Goal: Register for event/course

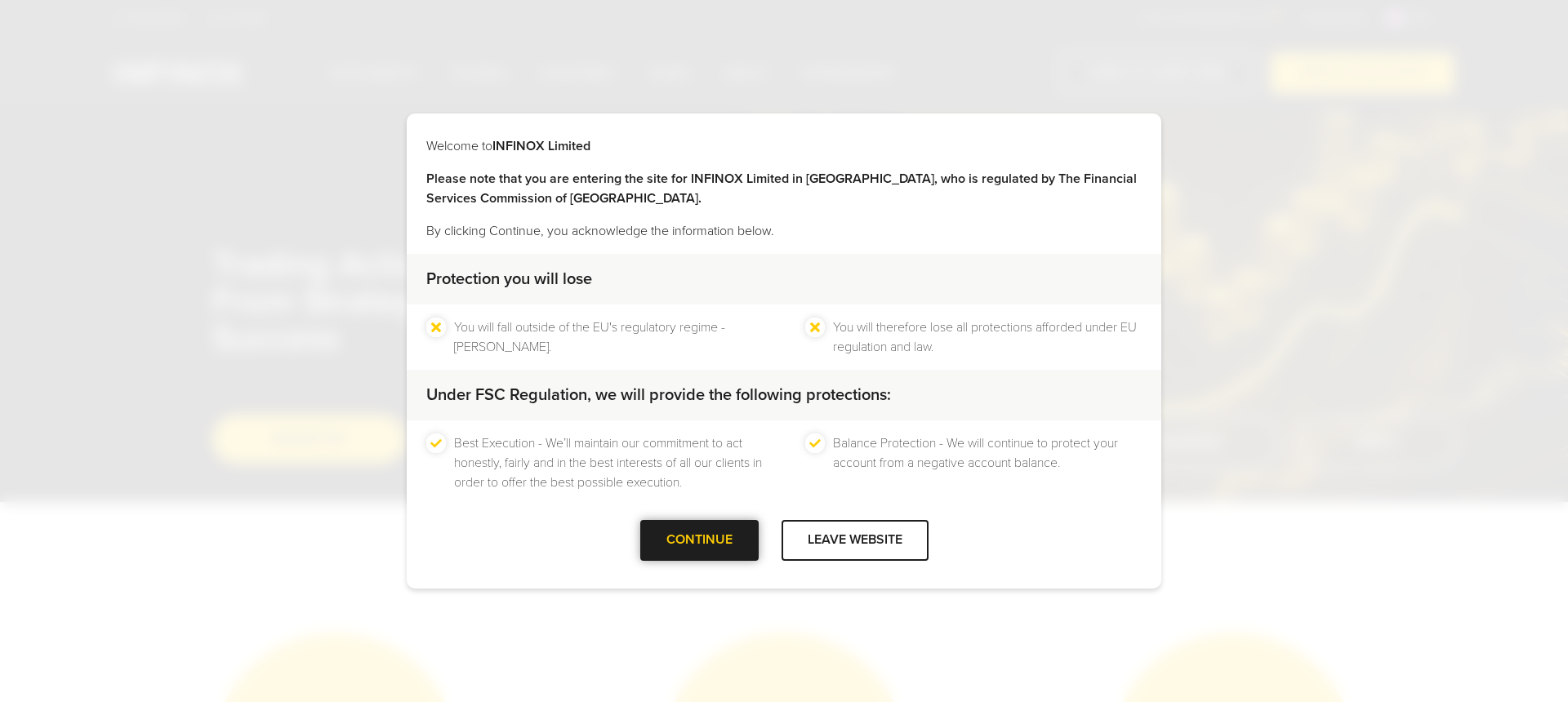
click at [699, 541] on div at bounding box center [699, 541] width 0 height 0
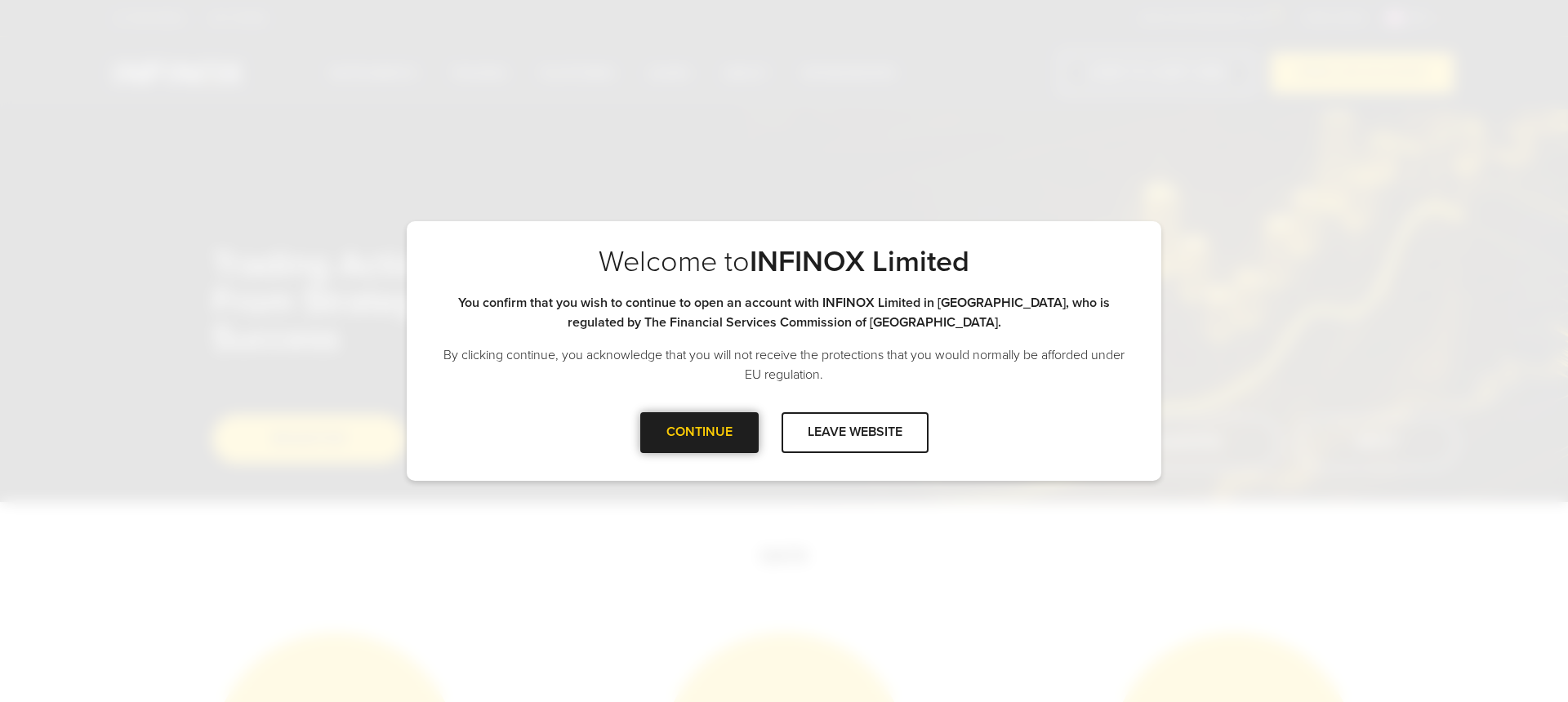
click at [718, 448] on div "CONTINUE" at bounding box center [699, 432] width 119 height 40
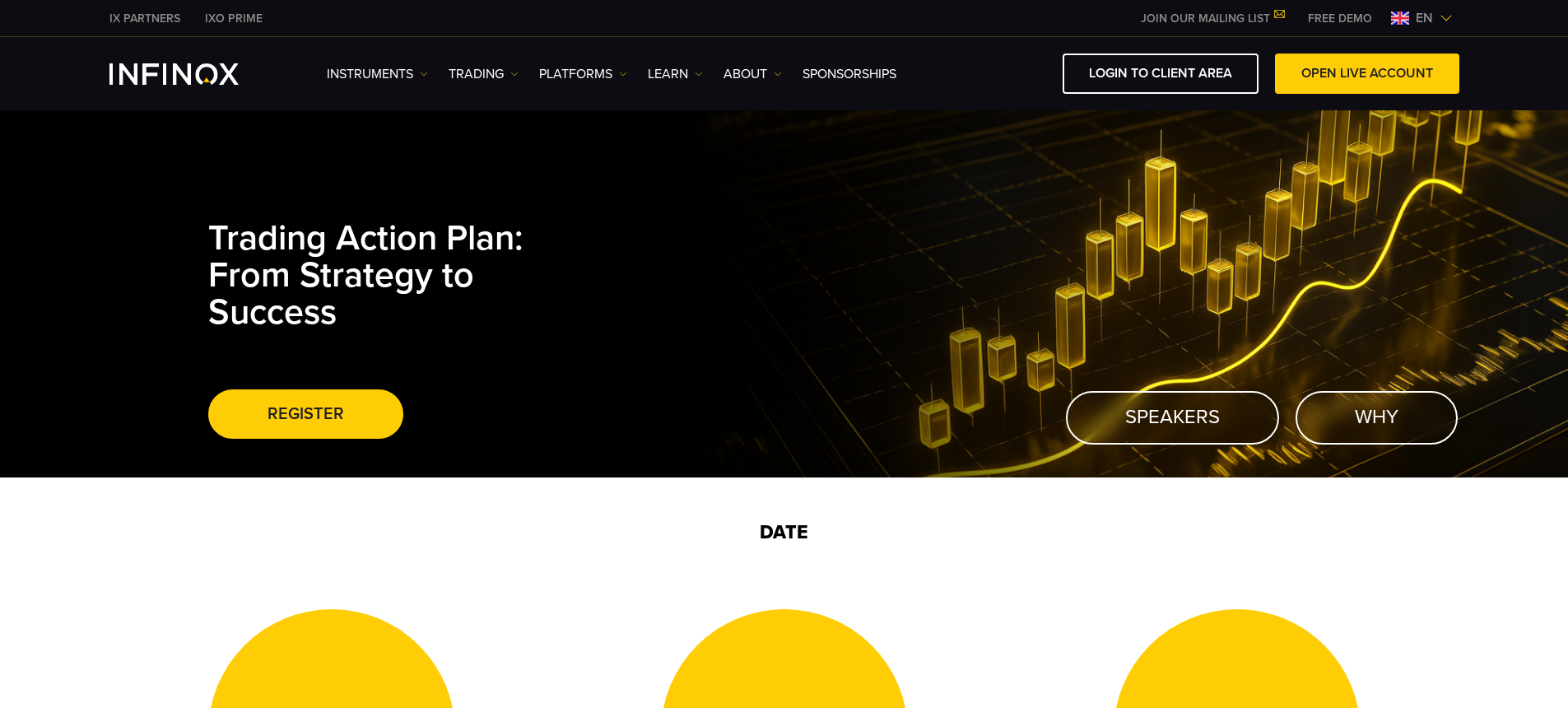
scroll to position [55, 0]
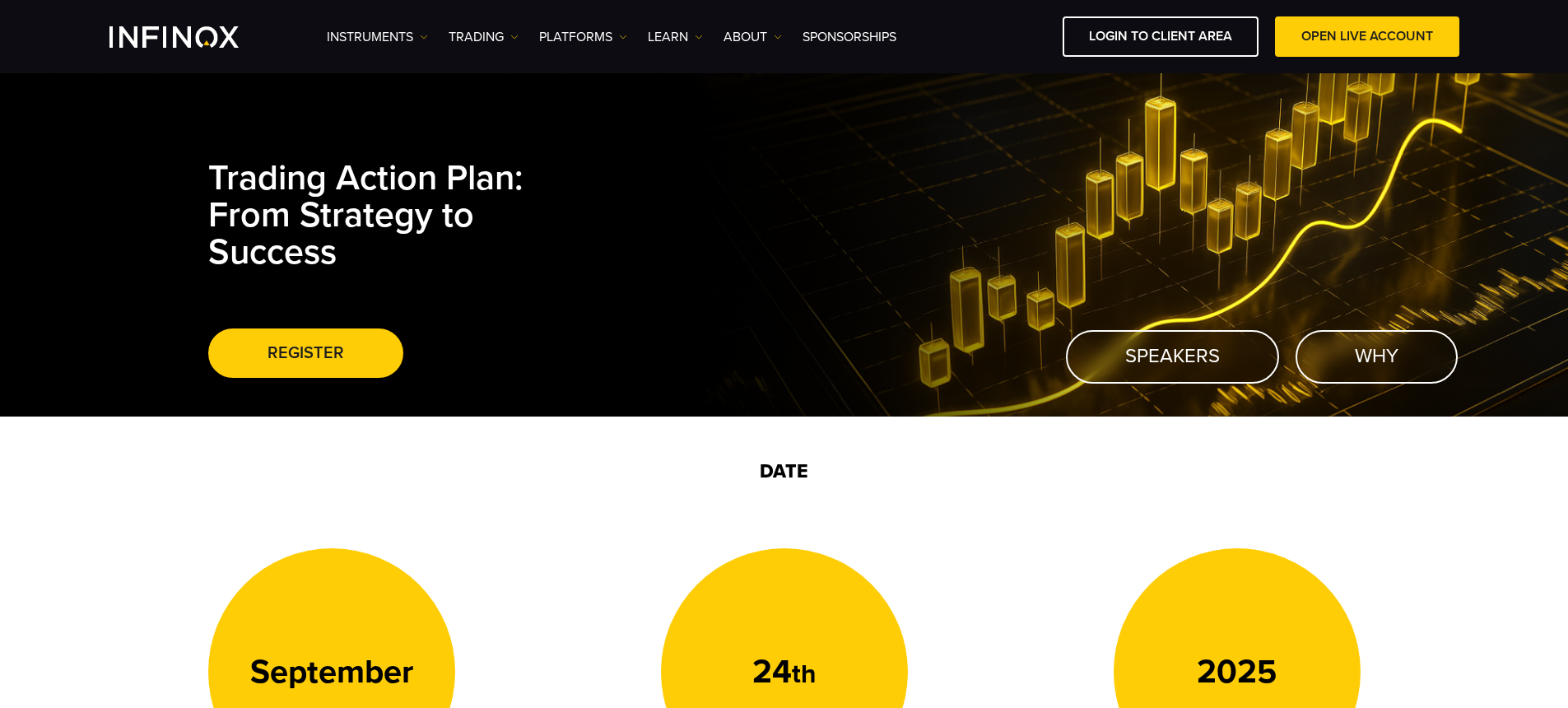
click at [305, 353] on span at bounding box center [305, 353] width 0 height 0
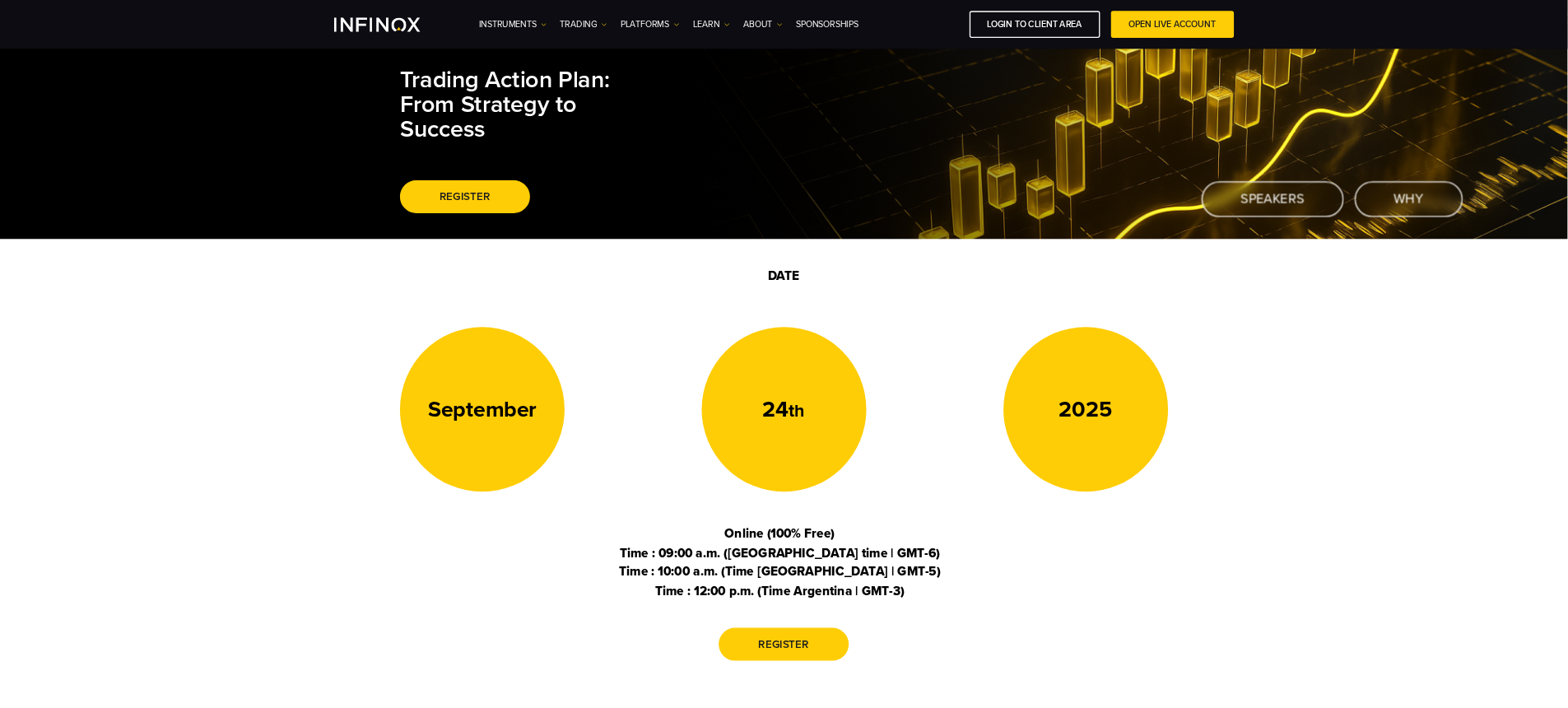
scroll to position [0, 0]
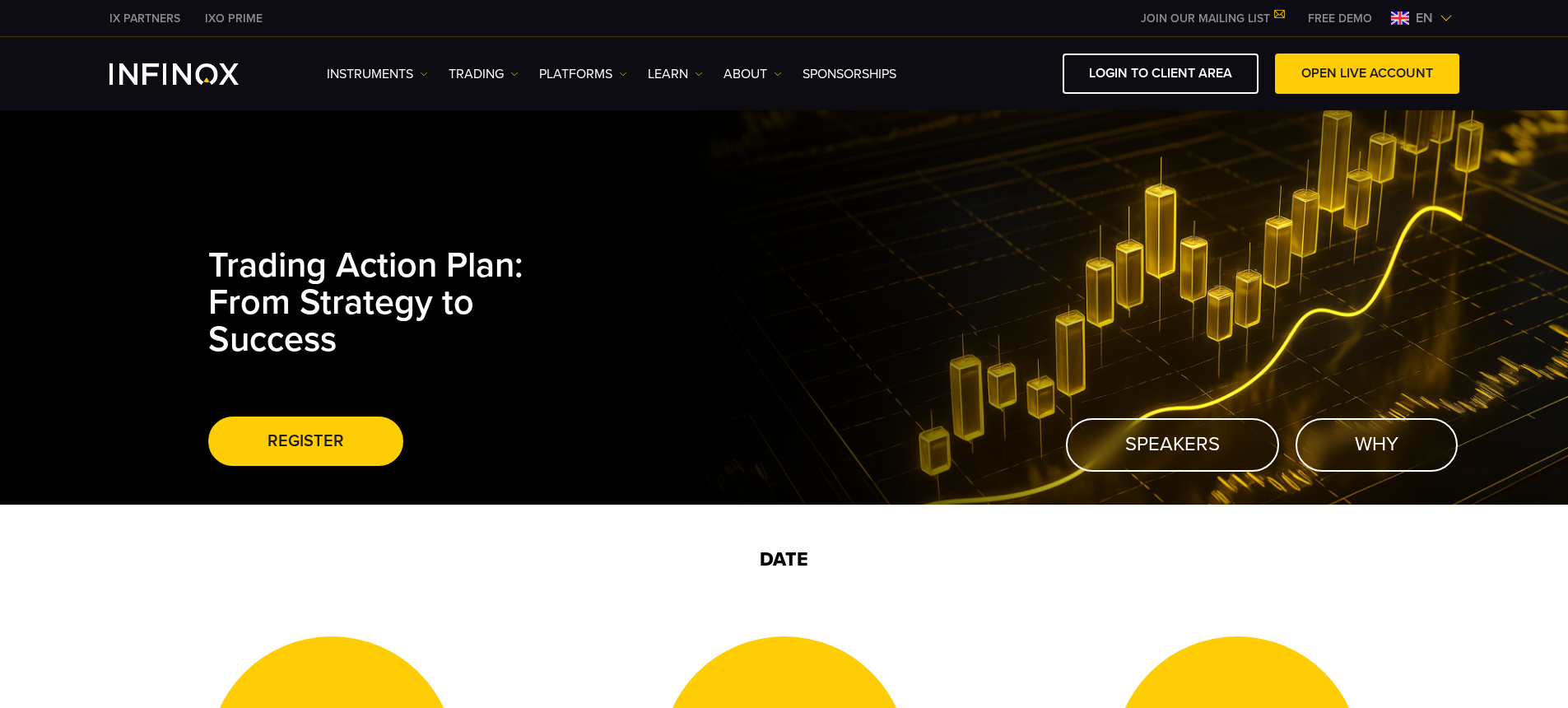
click at [1429, 16] on span "en" at bounding box center [1424, 18] width 30 height 19
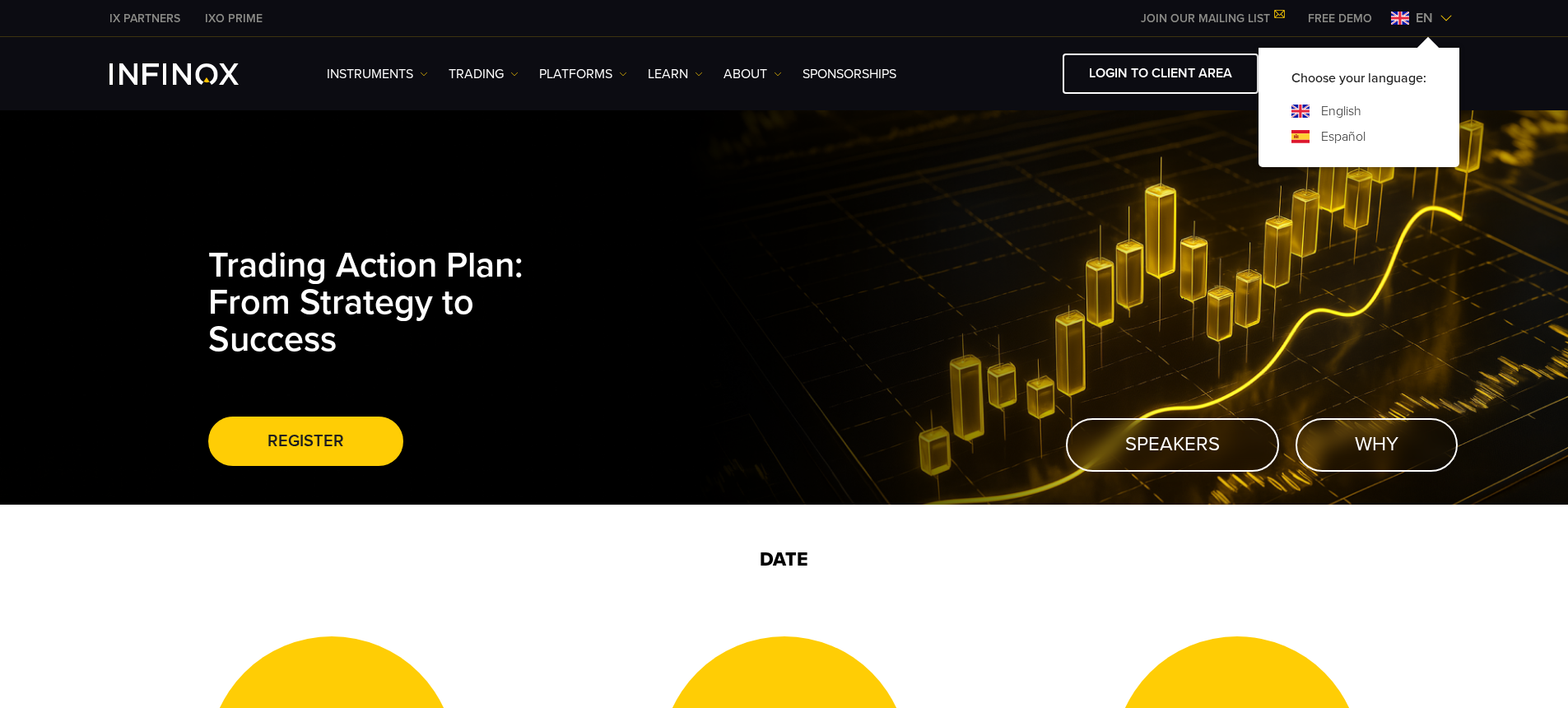
click at [1317, 143] on div "Español" at bounding box center [1359, 136] width 135 height 19
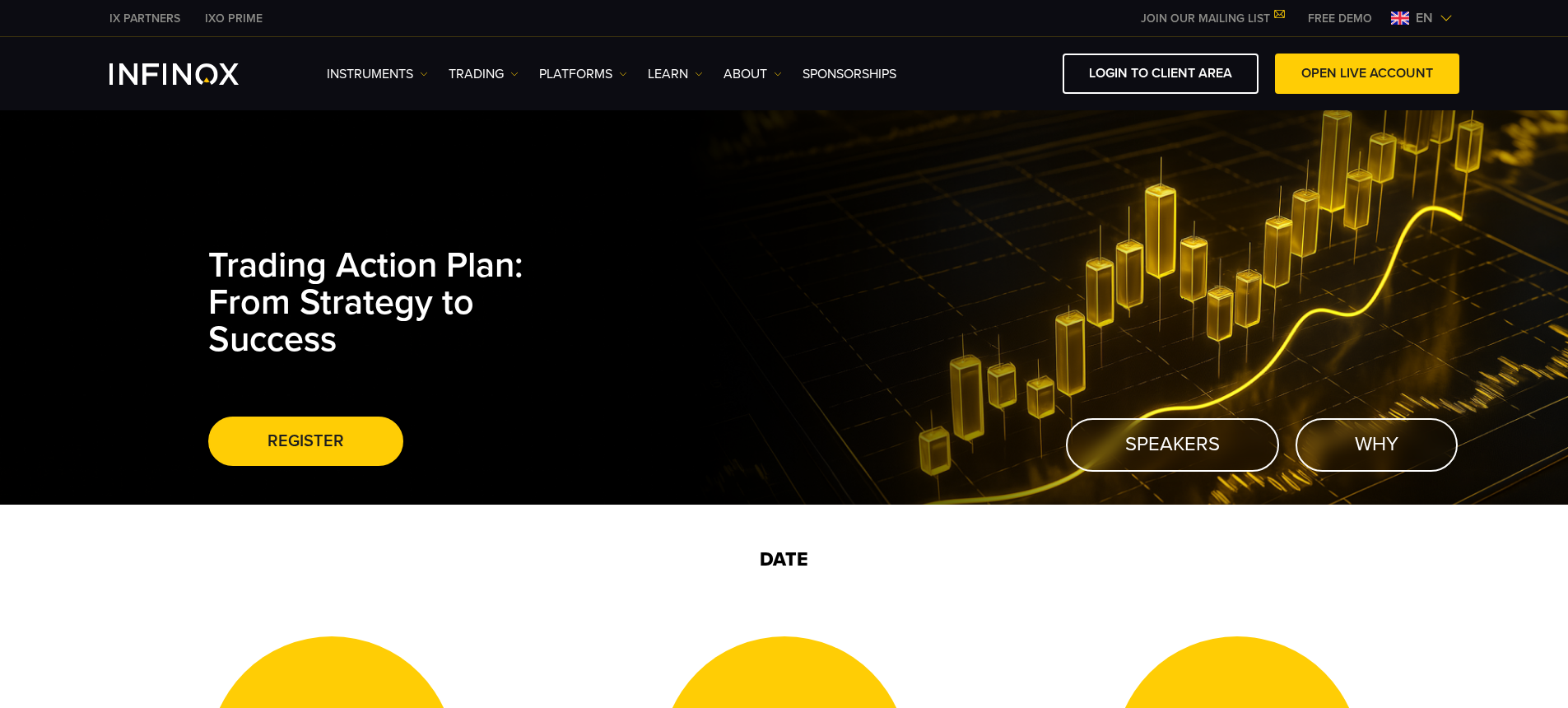
click at [1438, 30] on div "IX PARTNERS IXO PRIME JOIN OUR MAILING LIST Never Miss a Trading Opportunity wi…" at bounding box center [784, 54] width 1568 height 110
drag, startPoint x: 1439, startPoint y: 17, endPoint x: 1426, endPoint y: 40, distance: 26.4
click at [1440, 17] on img at bounding box center [1446, 18] width 14 height 14
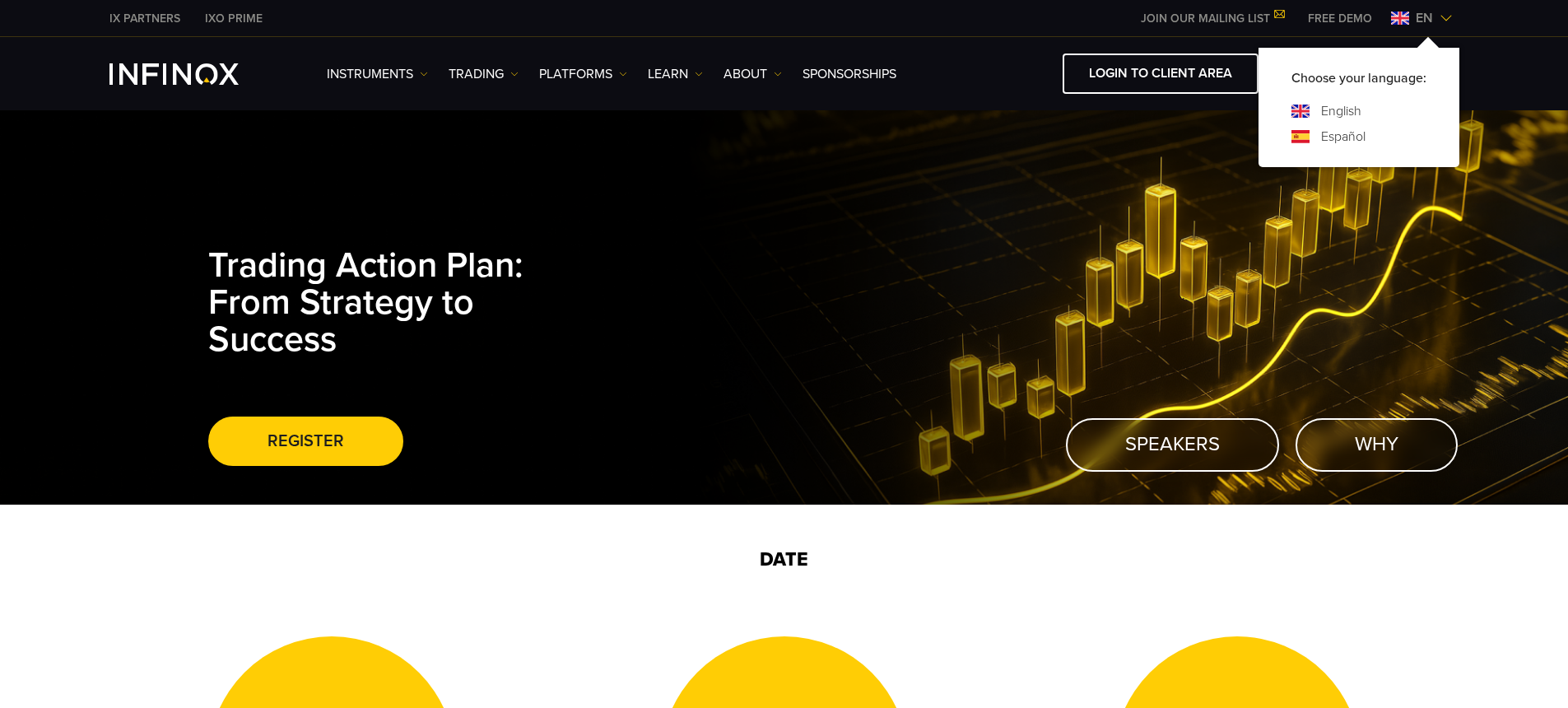
click at [1366, 131] on div "Español" at bounding box center [1359, 136] width 135 height 19
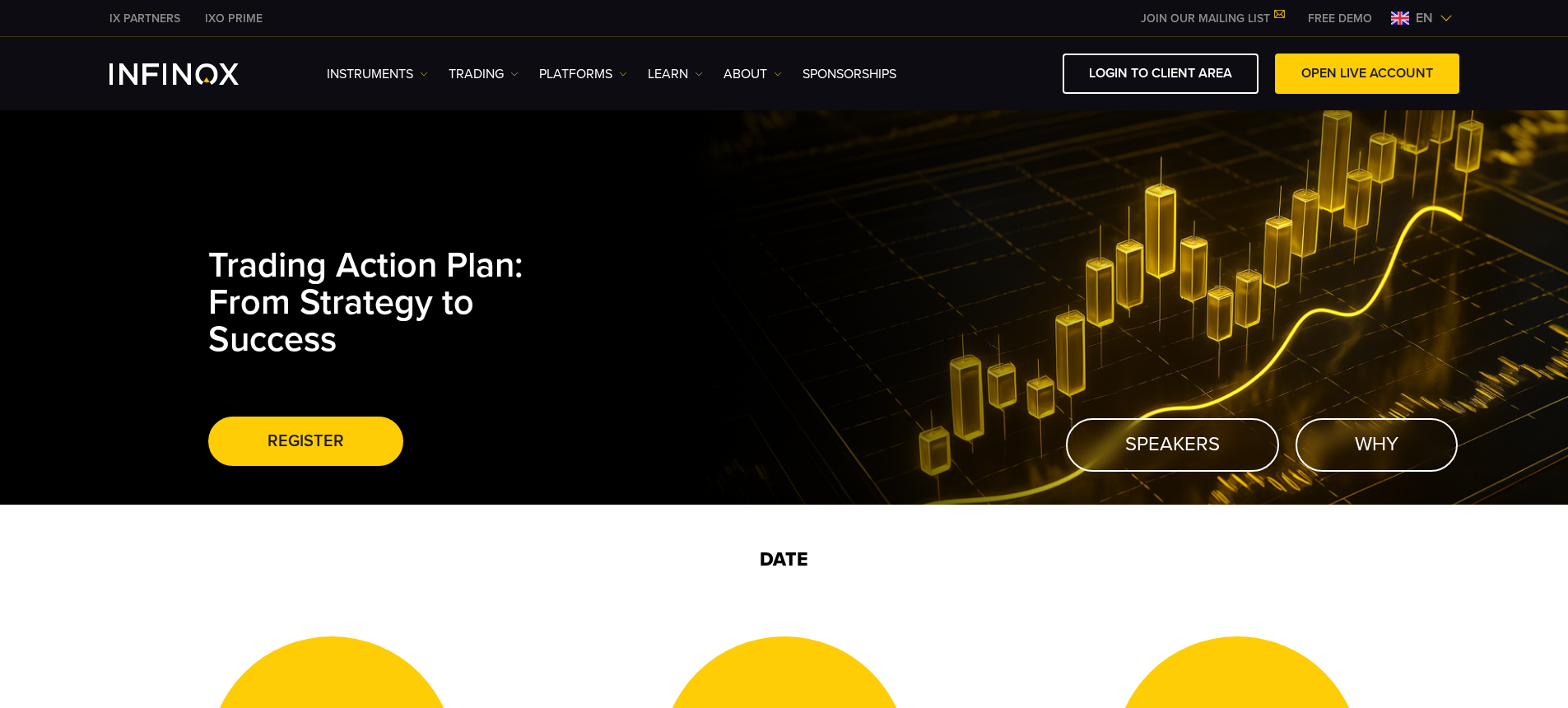
drag, startPoint x: 1427, startPoint y: 19, endPoint x: 1419, endPoint y: 32, distance: 15.3
click at [1427, 19] on span "en" at bounding box center [1424, 18] width 30 height 19
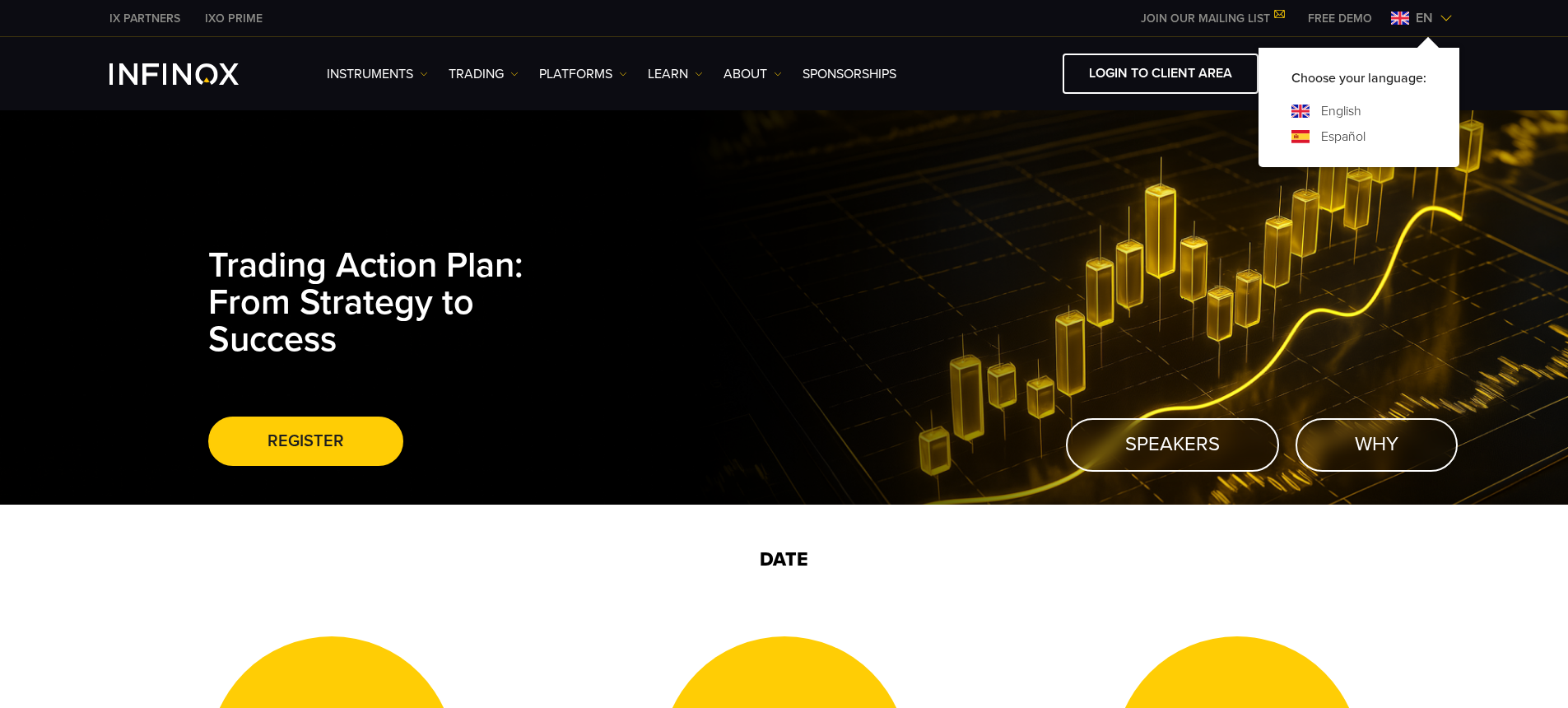
click at [1342, 131] on link "Español" at bounding box center [1343, 136] width 45 height 19
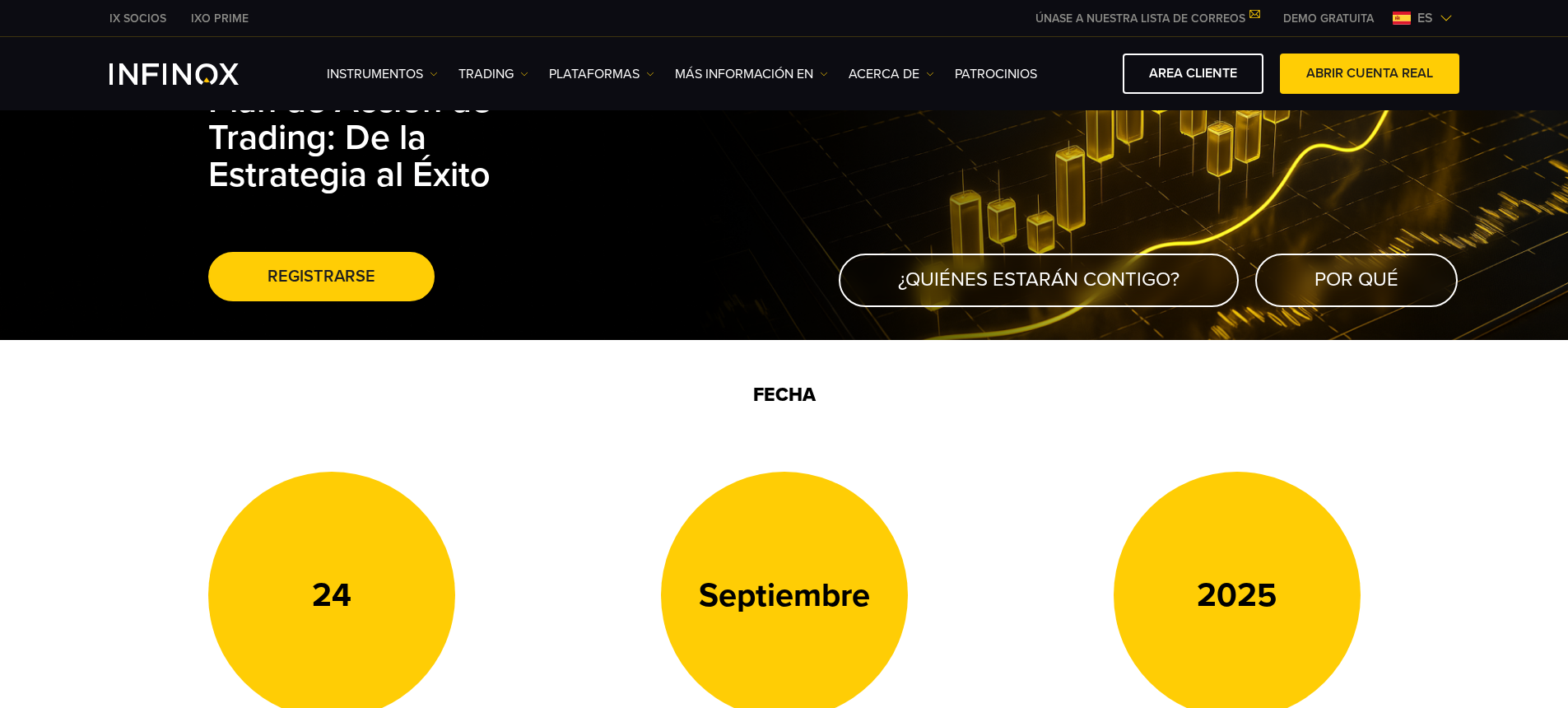
scroll to position [553, 0]
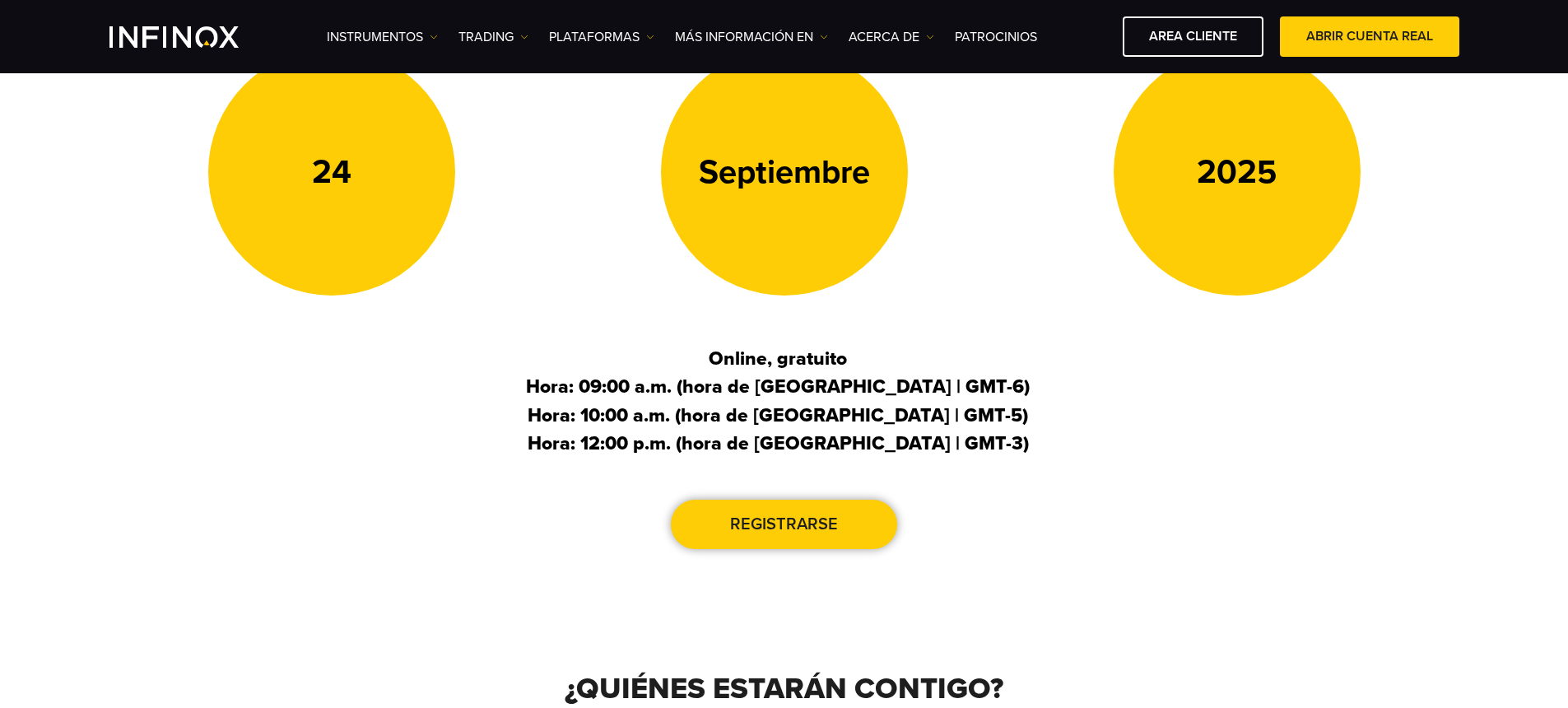
click at [784, 524] on span at bounding box center [784, 524] width 0 height 0
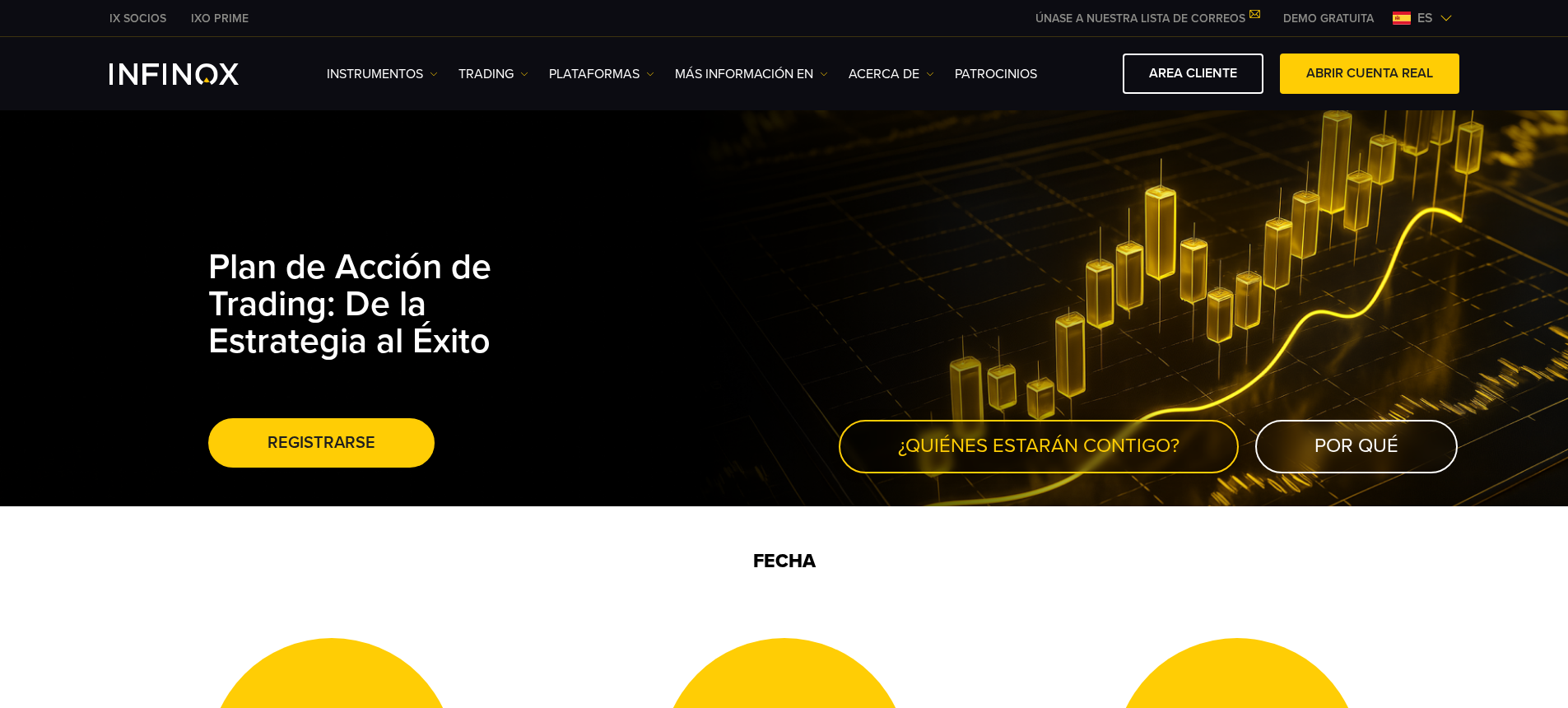
click at [1008, 439] on link "¿Quiénes estarán contigo?" at bounding box center [1039, 446] width 401 height 53
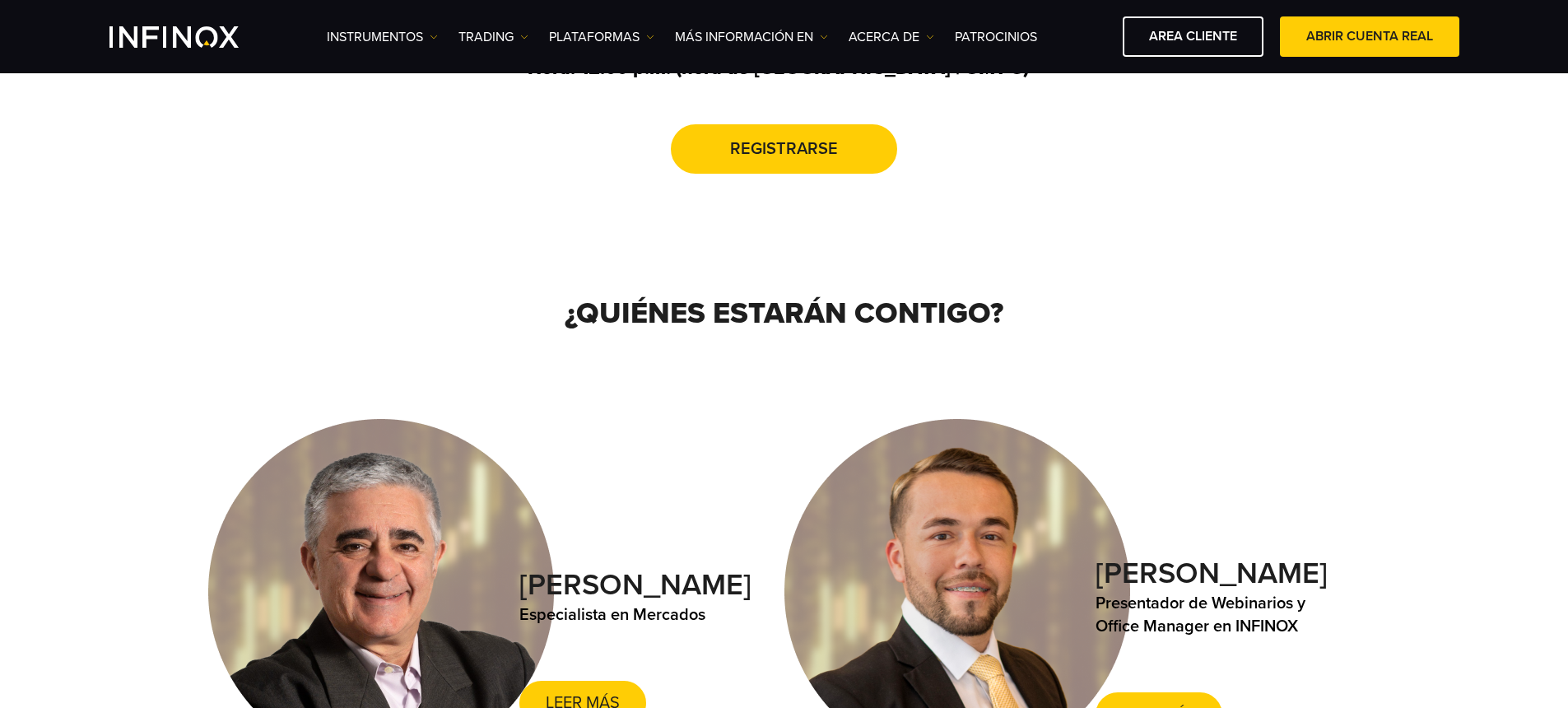
scroll to position [1047, 0]
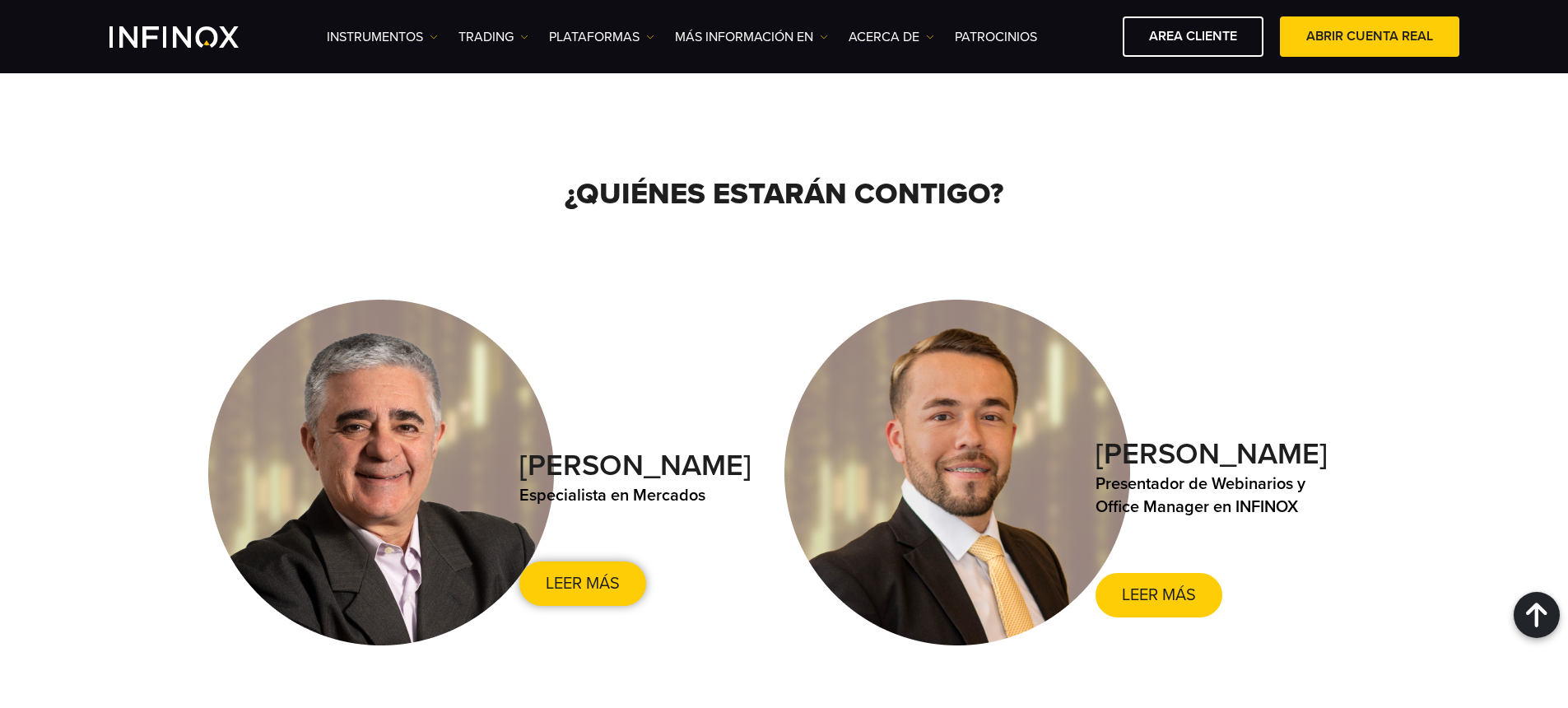
click at [598, 564] on link "Leer más" at bounding box center [582, 584] width 126 height 45
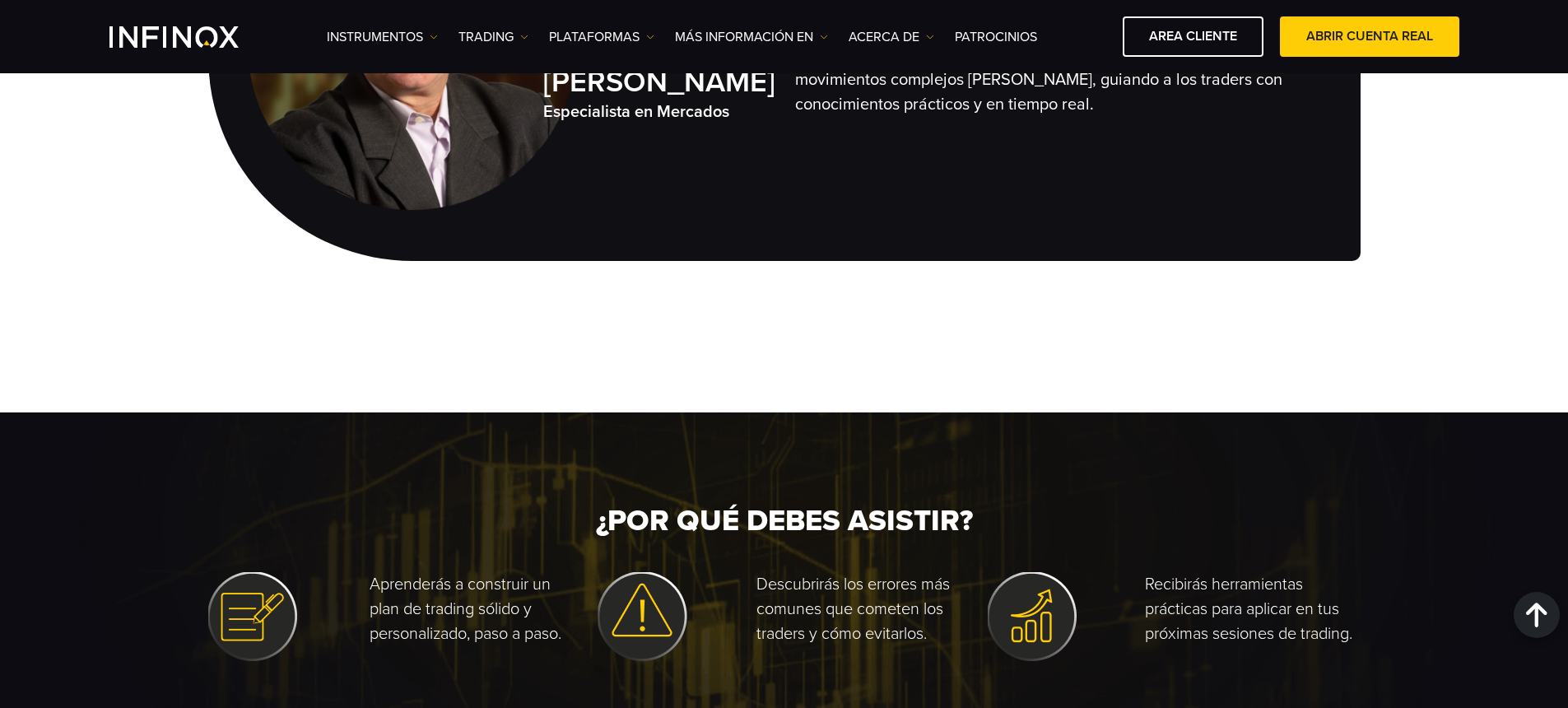
scroll to position [1605, 0]
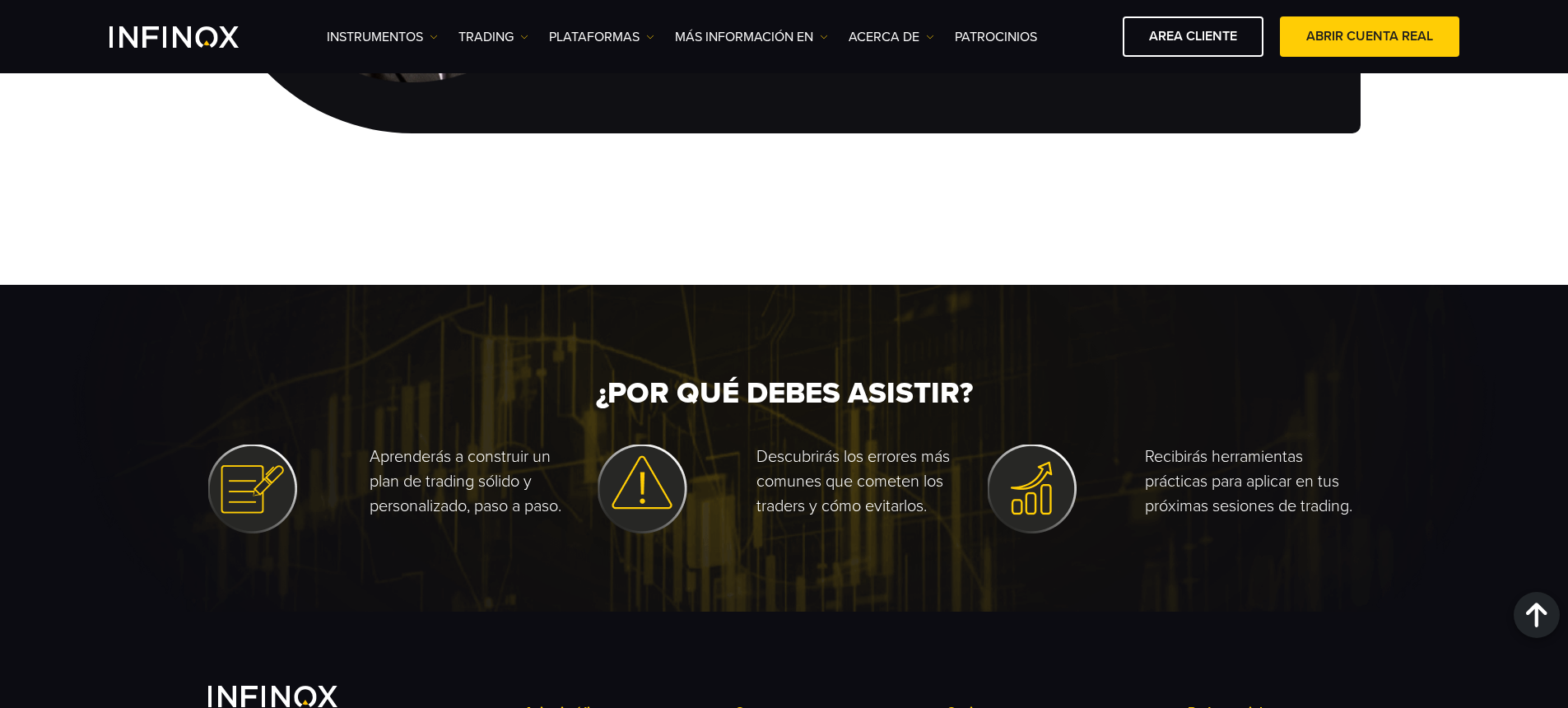
click at [691, 452] on div at bounding box center [669, 488] width 143 height 88
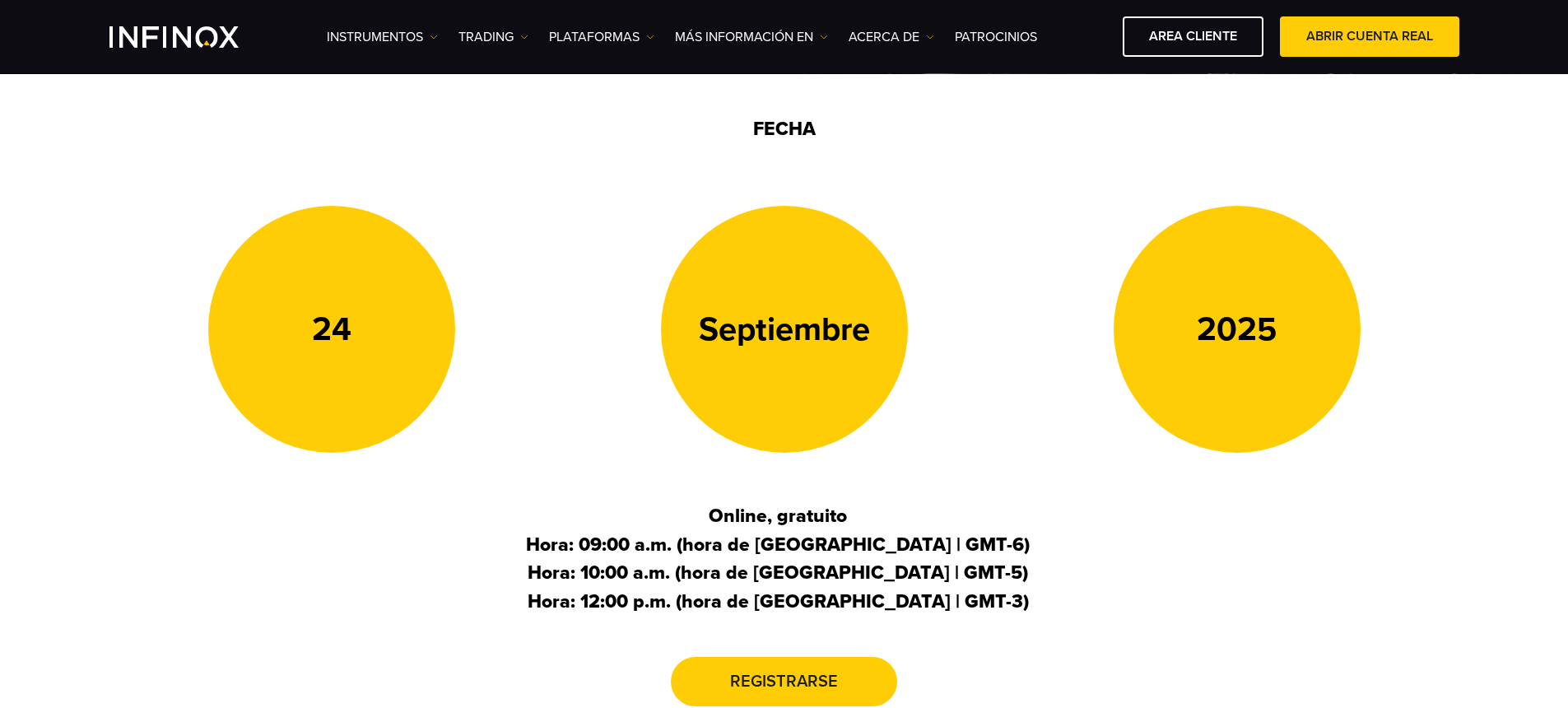
scroll to position [404, 0]
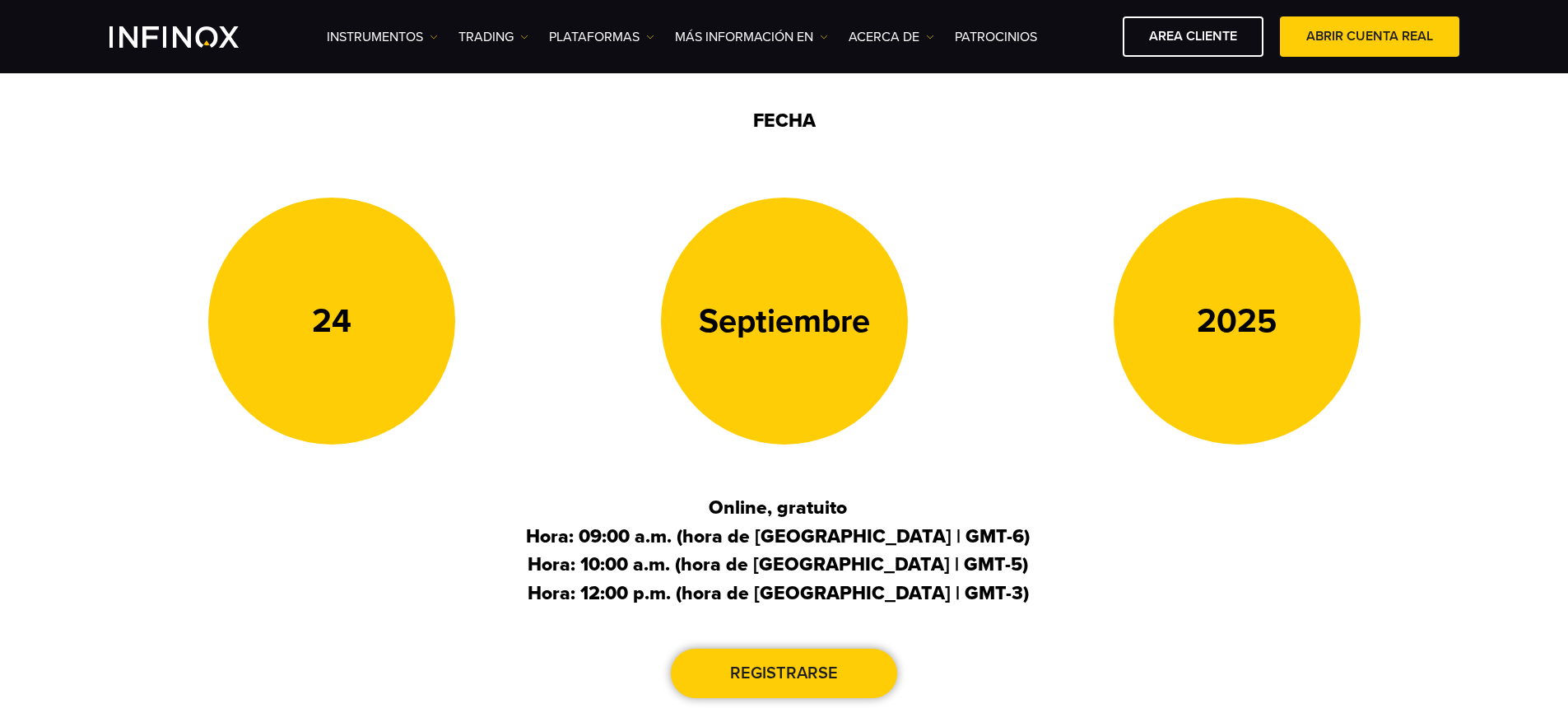
click at [784, 674] on span at bounding box center [784, 674] width 0 height 0
